Goal: Information Seeking & Learning: Learn about a topic

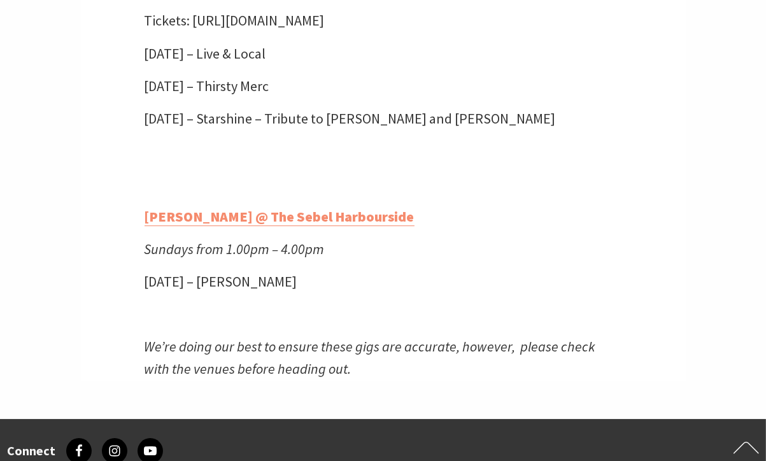
scroll to position [3076, 0]
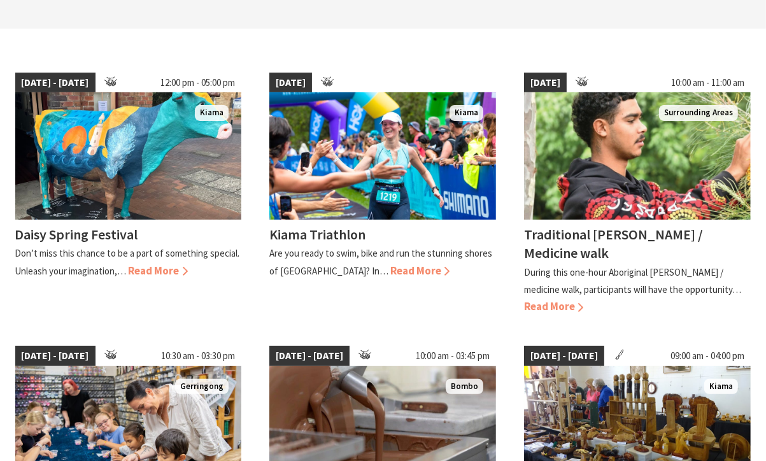
scroll to position [326, 0]
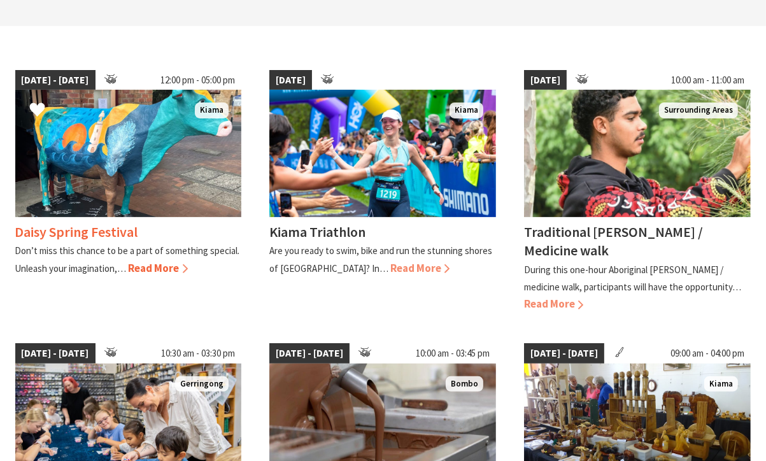
click at [167, 264] on span "Read More" at bounding box center [158, 268] width 59 height 14
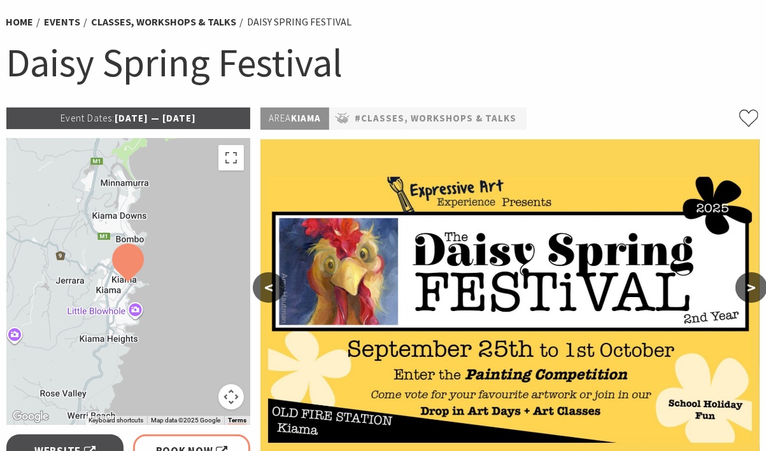
scroll to position [17, 0]
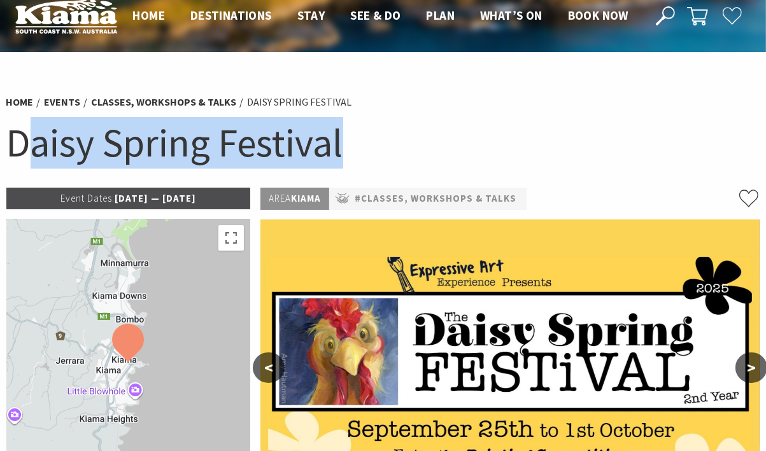
drag, startPoint x: 354, startPoint y: 137, endPoint x: 20, endPoint y: 148, distance: 334.4
click at [20, 148] on h1 "Daisy Spring Festival" at bounding box center [383, 143] width 754 height 52
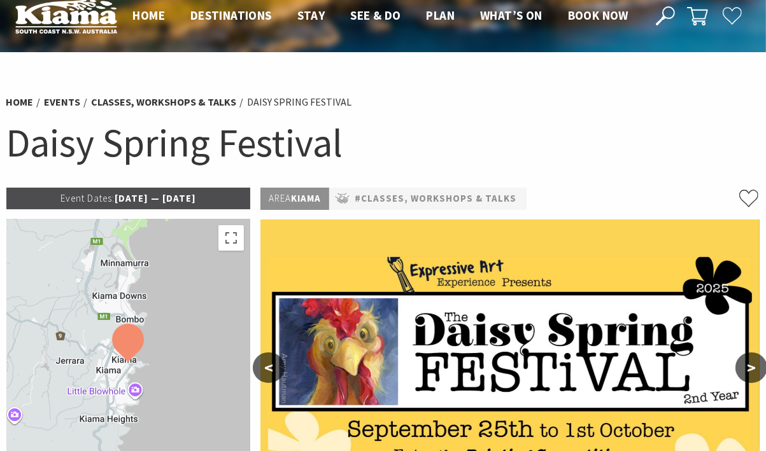
drag, startPoint x: 20, startPoint y: 148, endPoint x: 13, endPoint y: 147, distance: 6.4
click at [13, 147] on h1 "Daisy Spring Festival" at bounding box center [383, 143] width 754 height 52
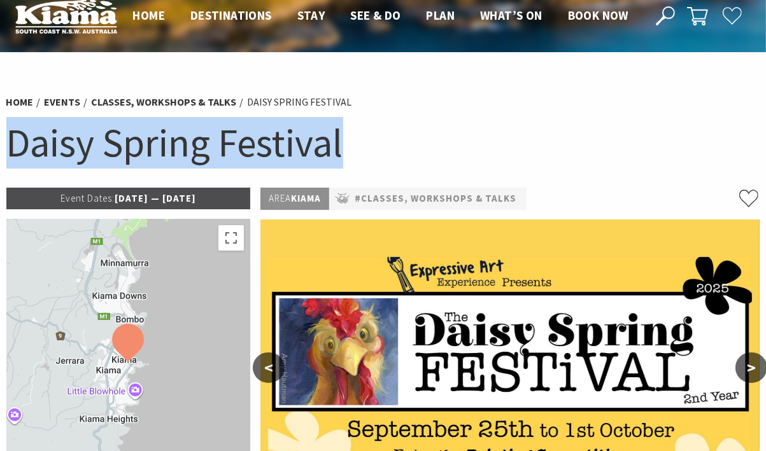
drag, startPoint x: 13, startPoint y: 147, endPoint x: 346, endPoint y: 145, distance: 333.0
click at [346, 145] on h1 "Daisy Spring Festival" at bounding box center [383, 143] width 754 height 52
copy h1 "Daisy Spring Festival"
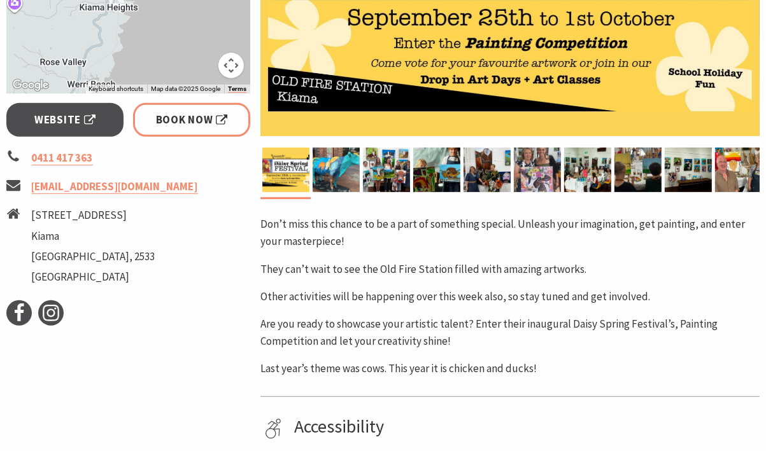
scroll to position [429, 0]
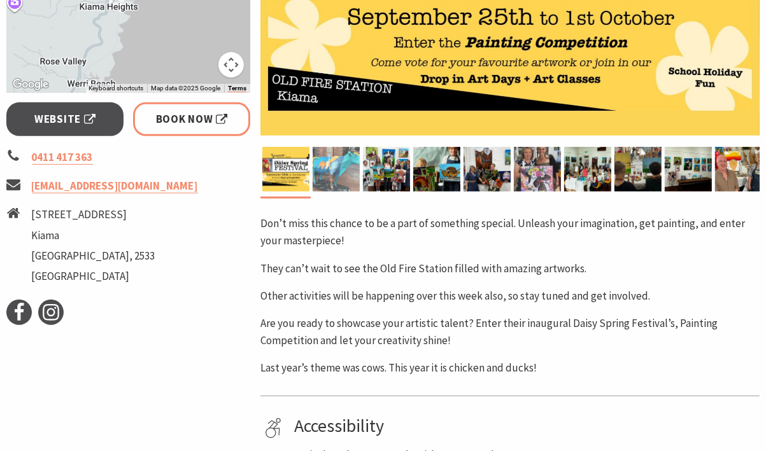
click at [342, 173] on img at bounding box center [336, 169] width 47 height 45
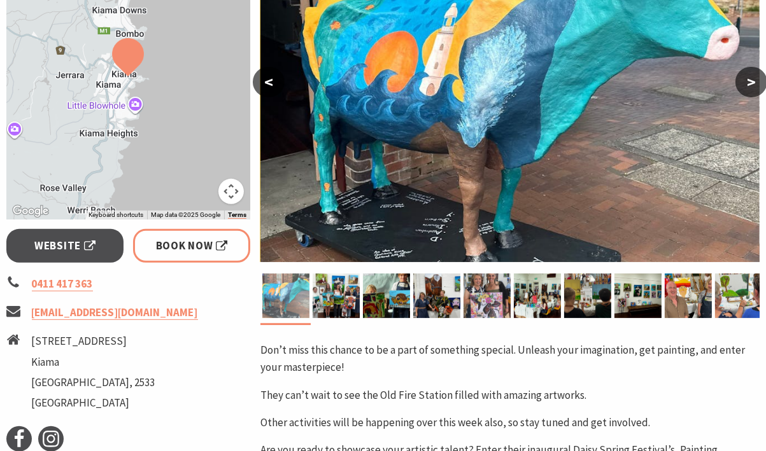
scroll to position [302, 0]
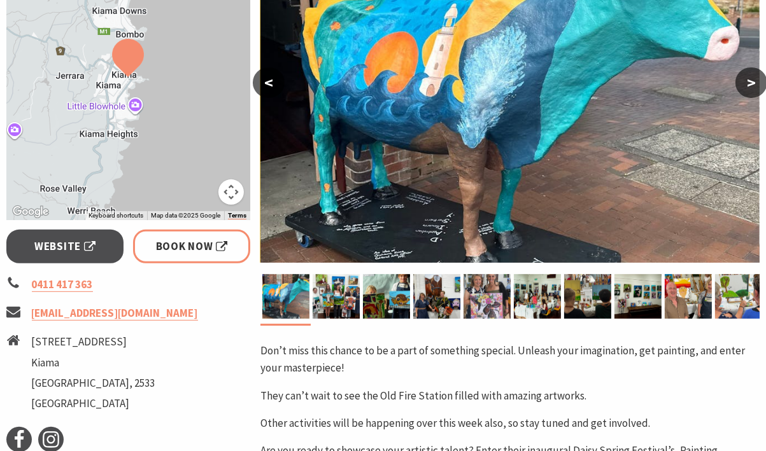
click at [267, 74] on button "<" at bounding box center [269, 82] width 32 height 31
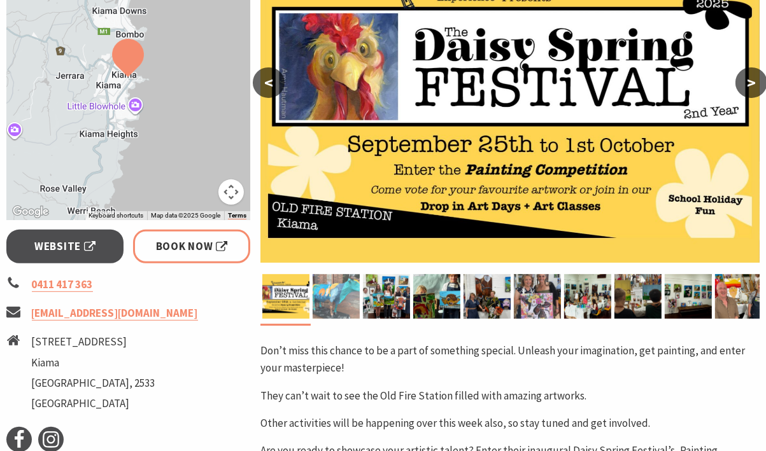
click at [335, 294] on img at bounding box center [336, 296] width 47 height 45
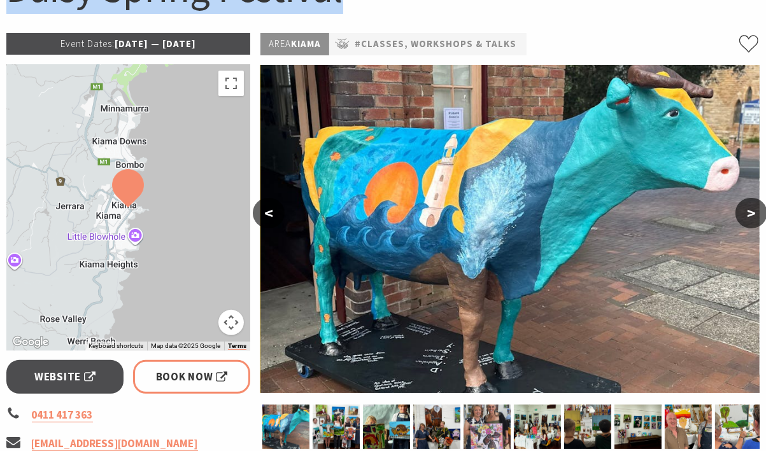
scroll to position [168, 0]
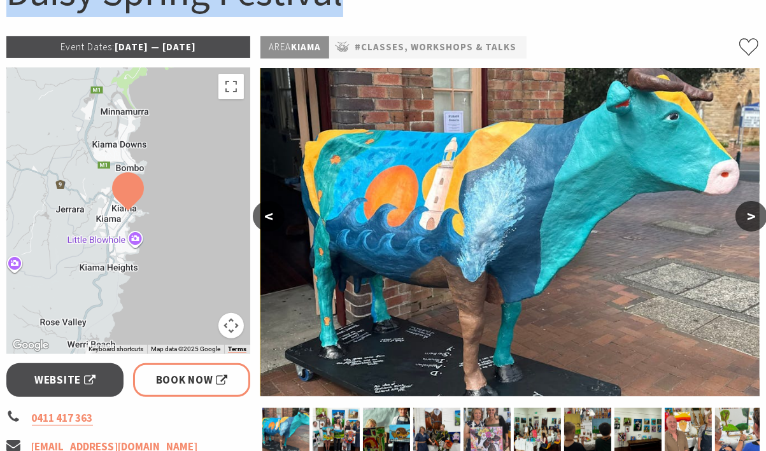
click at [441, 164] on img at bounding box center [509, 232] width 499 height 329
click at [448, 186] on img at bounding box center [509, 232] width 499 height 329
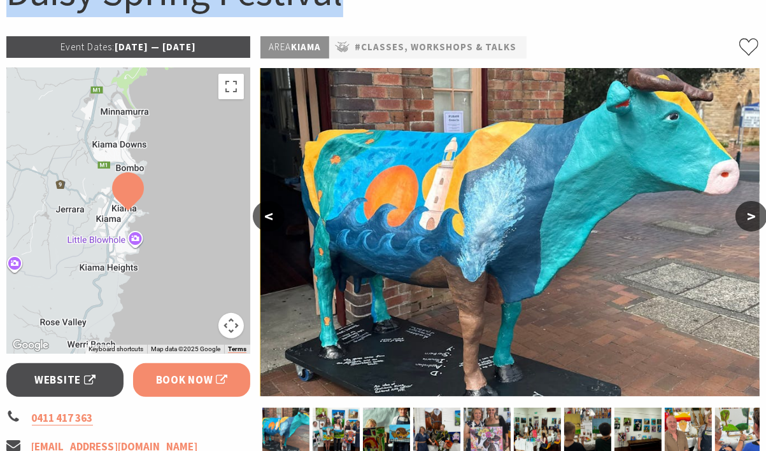
click at [227, 386] on link "Book Now" at bounding box center [192, 381] width 118 height 34
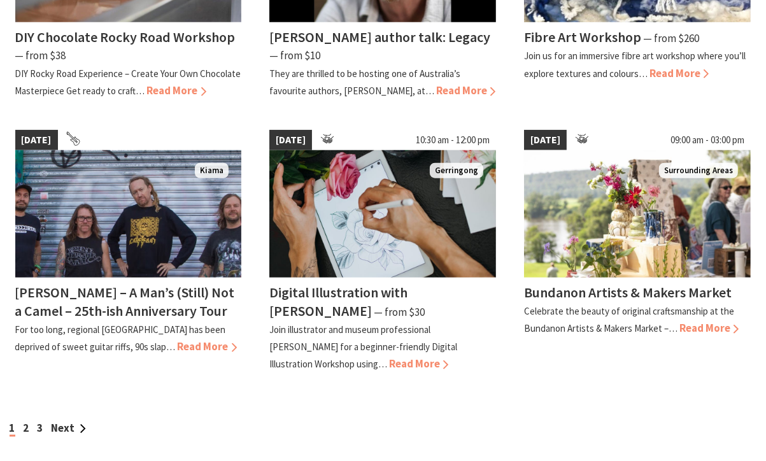
scroll to position [1072, 0]
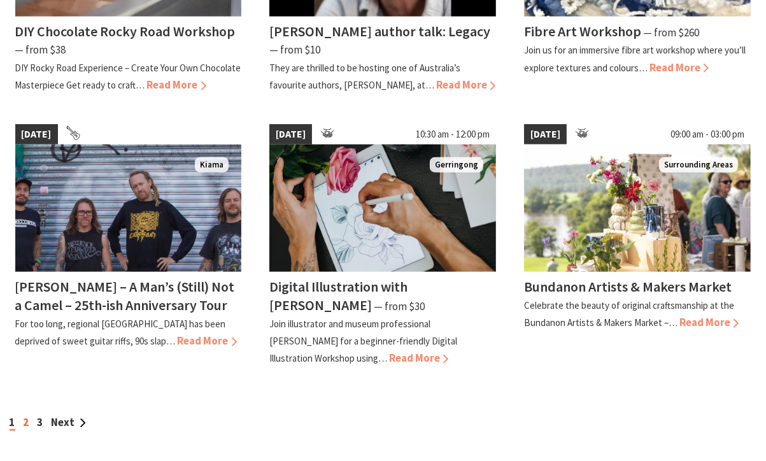
click at [24, 418] on link "2" at bounding box center [27, 422] width 6 height 14
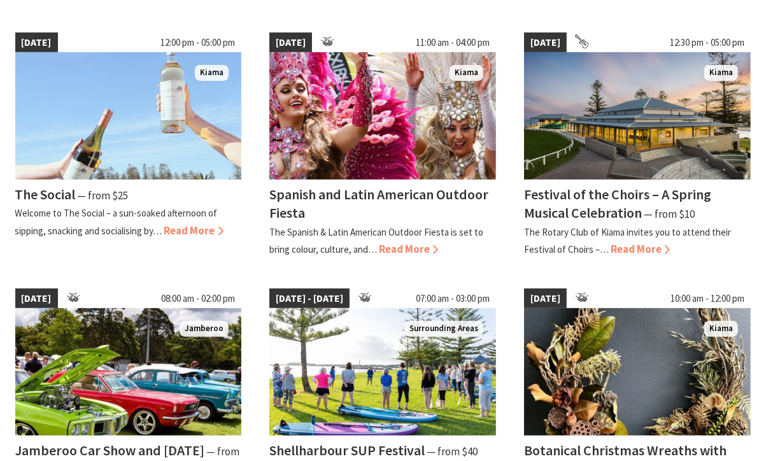
scroll to position [369, 0]
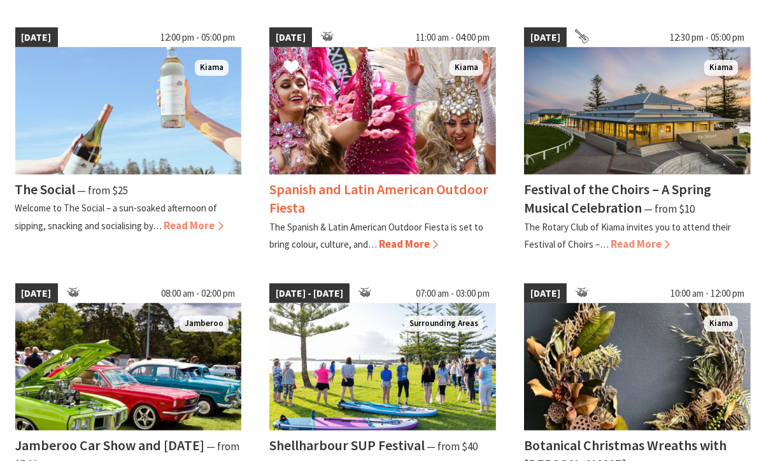
click at [405, 159] on img at bounding box center [382, 110] width 227 height 127
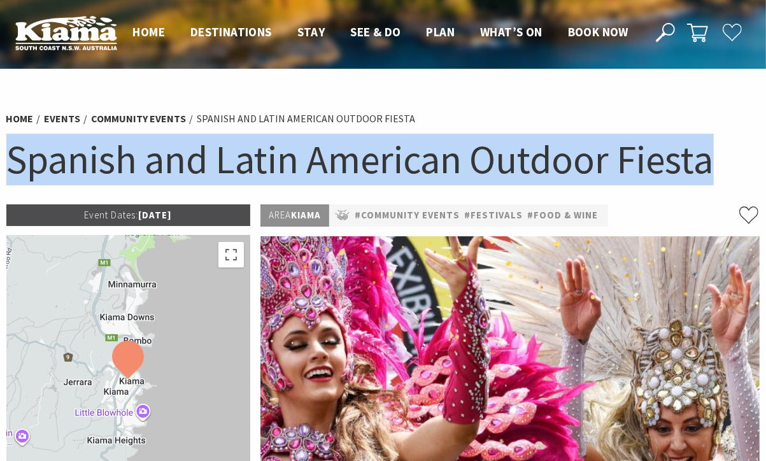
drag, startPoint x: 637, startPoint y: 160, endPoint x: 4, endPoint y: 173, distance: 633.0
click at [4, 173] on div "Home Events Community Events Spanish and Latin American Outdoor Fiesta Spanish …" at bounding box center [383, 154] width 764 height 101
copy h1 "Spanish and Latin American Outdoor Fiesta"
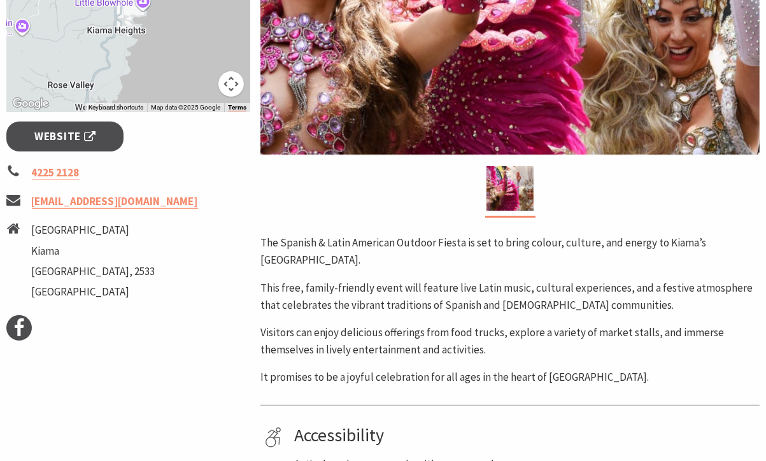
scroll to position [410, 0]
click at [108, 145] on link "Website" at bounding box center [65, 137] width 118 height 30
